Goal: Communication & Community: Answer question/provide support

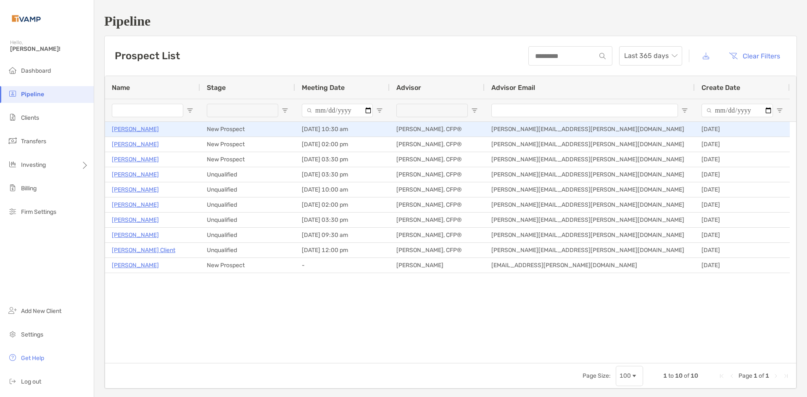
click at [127, 129] on p "[PERSON_NAME]" at bounding box center [135, 129] width 47 height 11
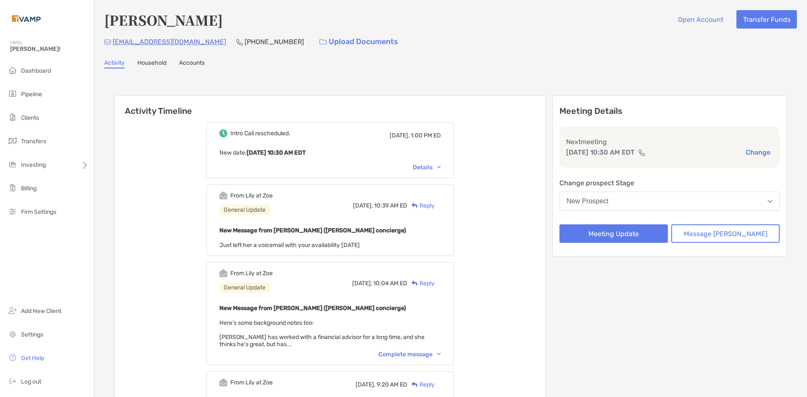
click at [441, 168] on div "Details" at bounding box center [427, 167] width 28 height 7
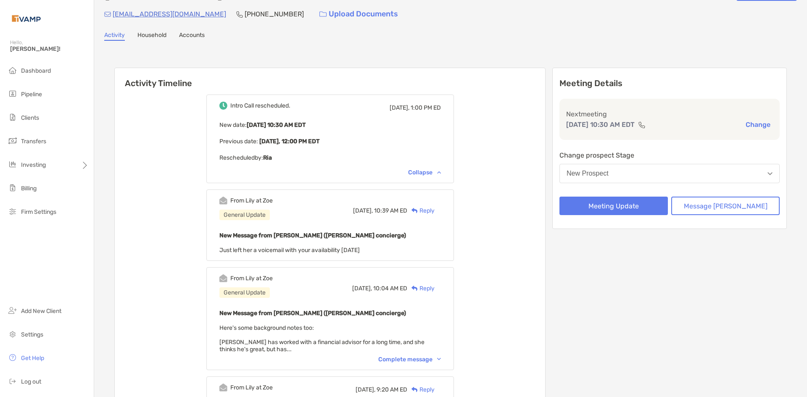
scroll to position [42, 0]
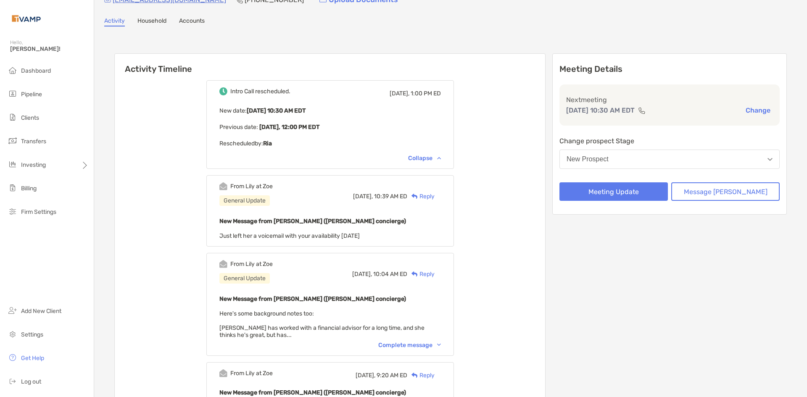
click at [435, 197] on div "Reply" at bounding box center [421, 196] width 27 height 9
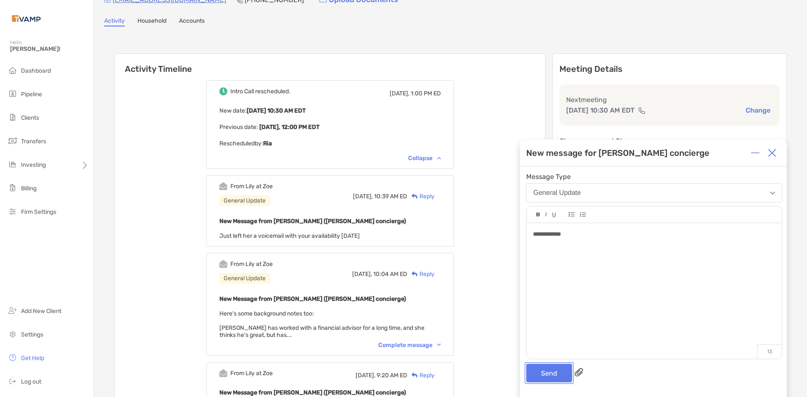
click at [538, 373] on button "Send" at bounding box center [550, 373] width 46 height 19
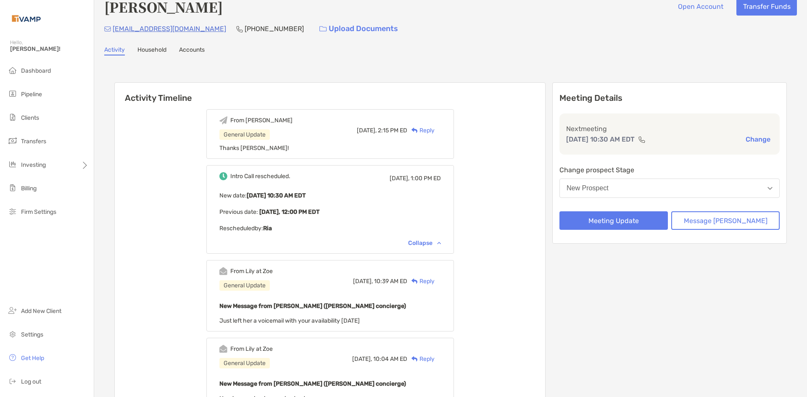
scroll to position [0, 0]
